Goal: Transaction & Acquisition: Purchase product/service

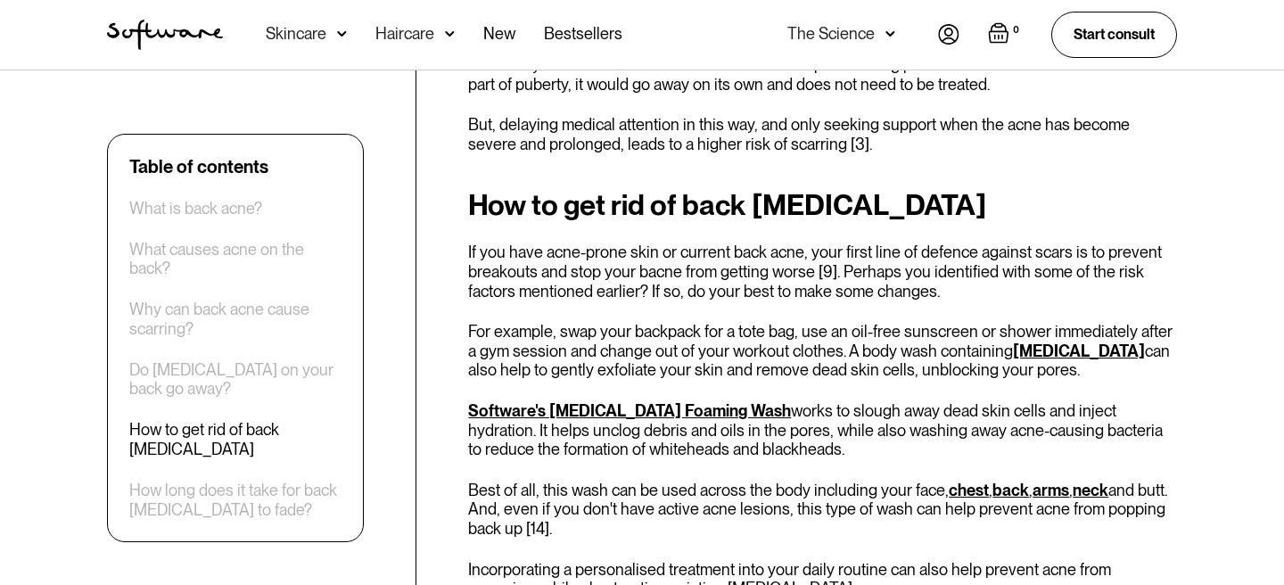
scroll to position [2391, 0]
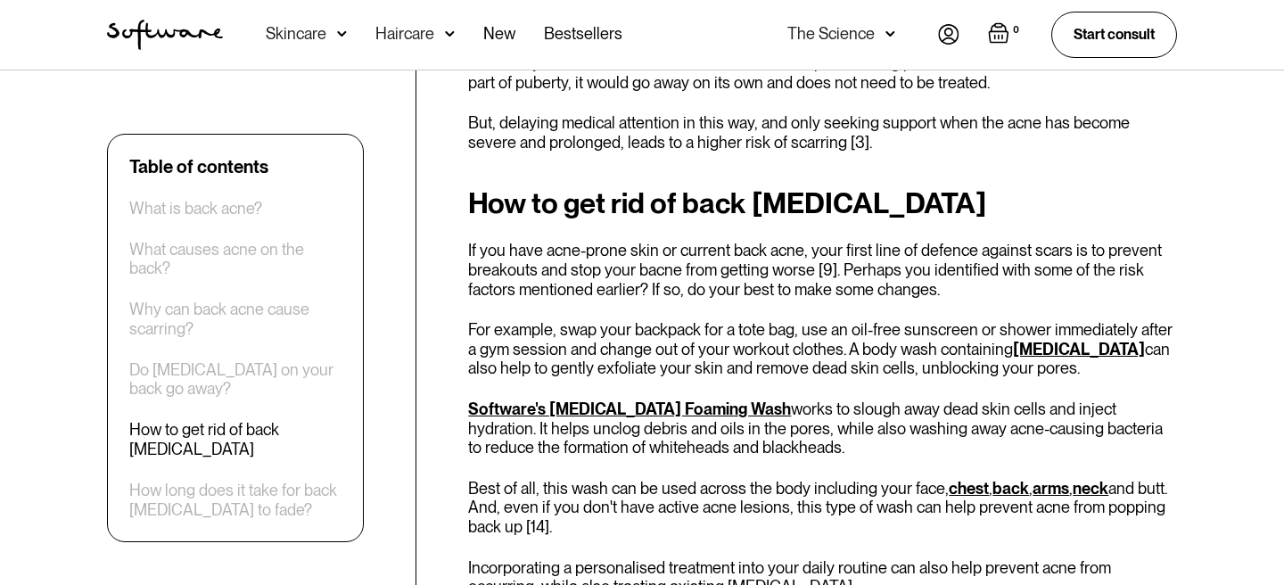
click at [660, 399] on link "Software's [MEDICAL_DATA] Foaming Wash" at bounding box center [629, 408] width 323 height 19
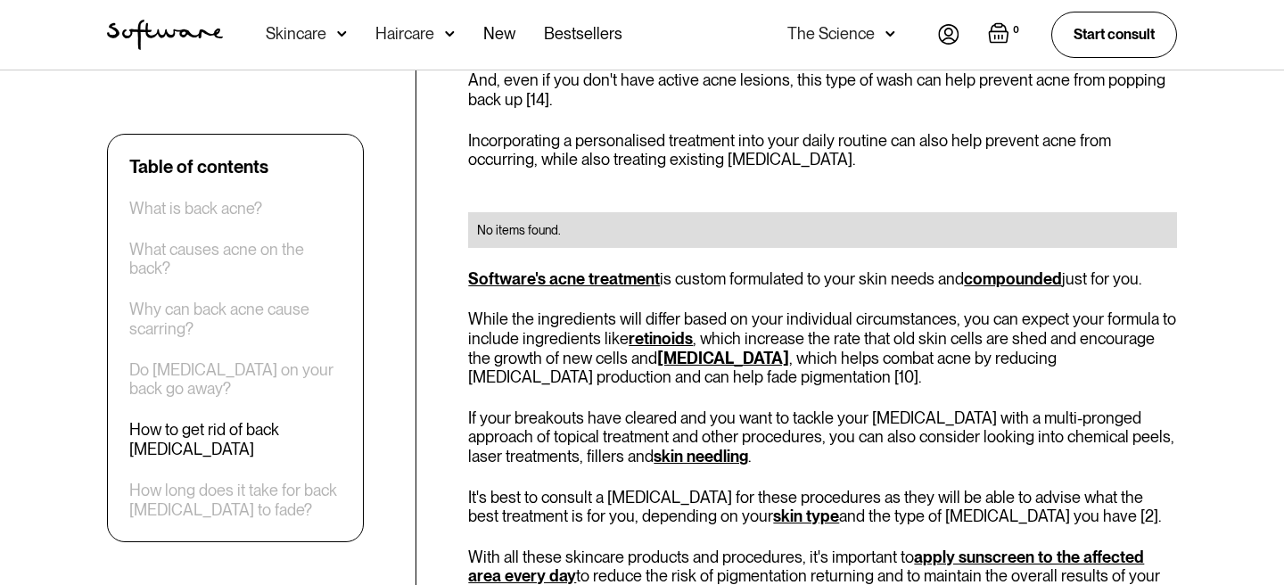
scroll to position [2857, 0]
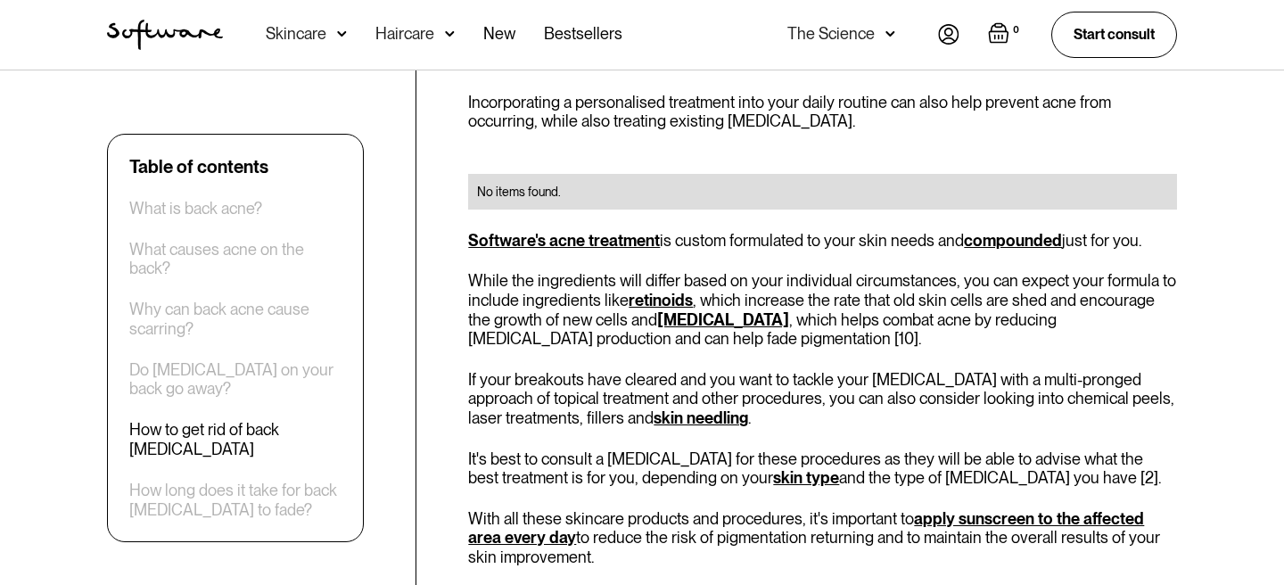
click at [595, 231] on link "Software's acne treatment" at bounding box center [564, 240] width 192 height 19
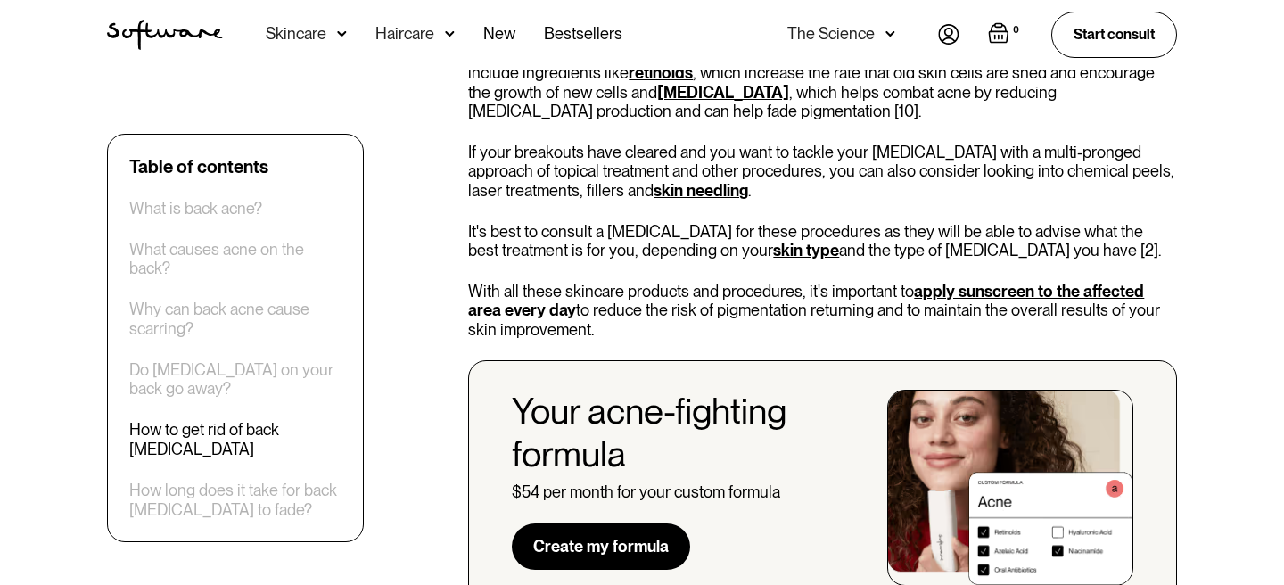
scroll to position [3057, 0]
